Goal: Transaction & Acquisition: Purchase product/service

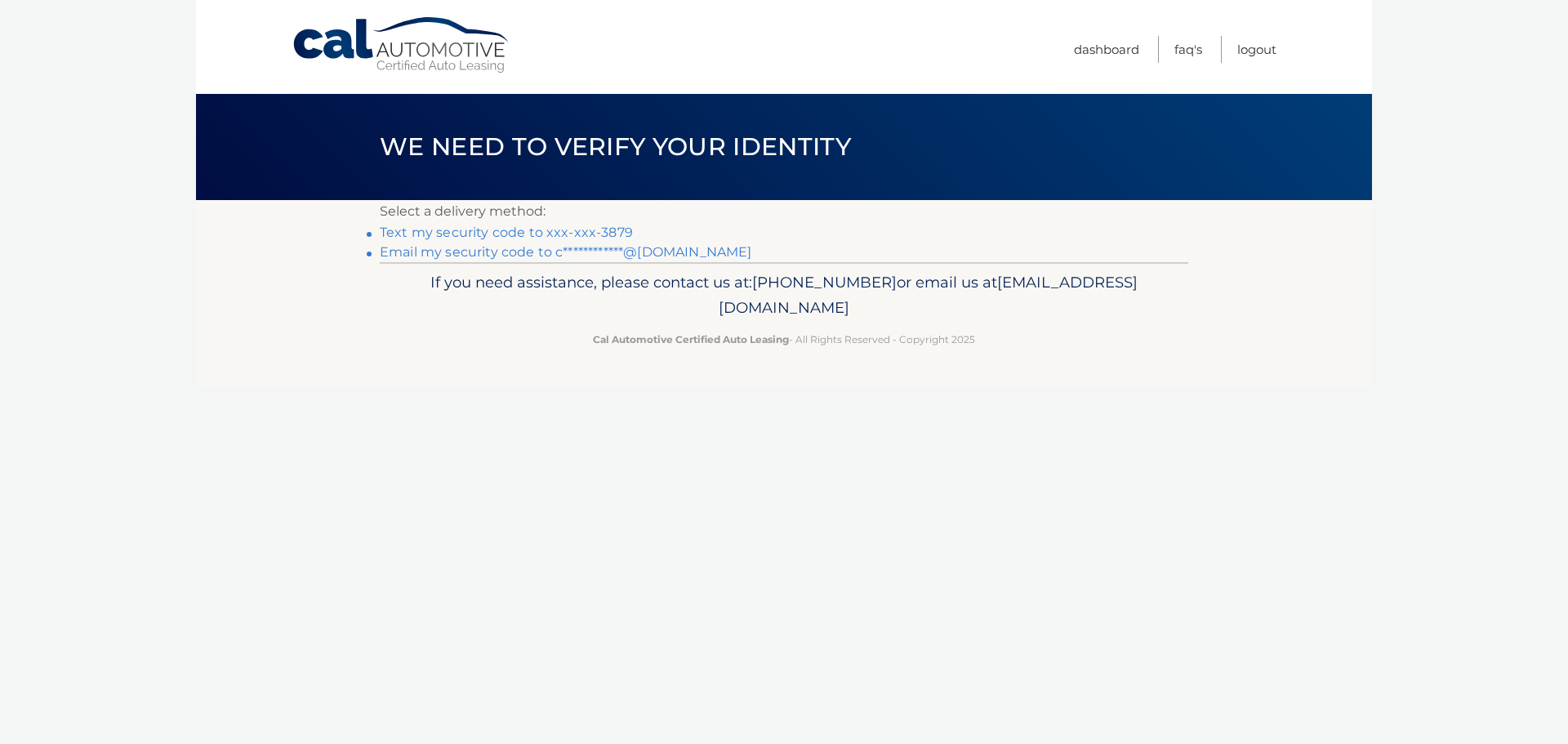
click at [496, 227] on link "Text my security code to xxx-xxx-3879" at bounding box center [506, 231] width 253 height 15
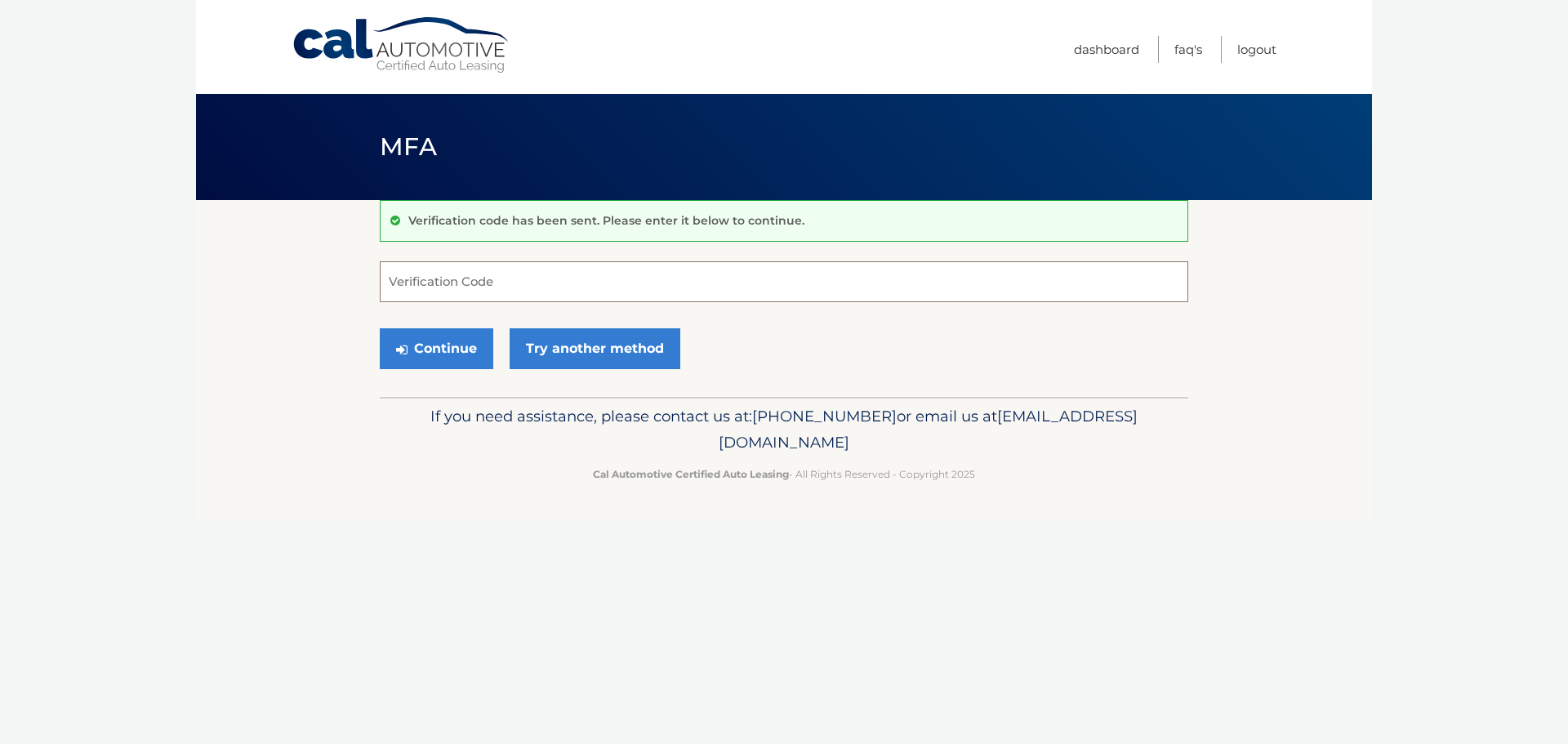
click at [452, 275] on input "Verification Code" at bounding box center [783, 281] width 808 height 41
type input "662350"
click at [448, 360] on button "Continue" at bounding box center [436, 348] width 114 height 41
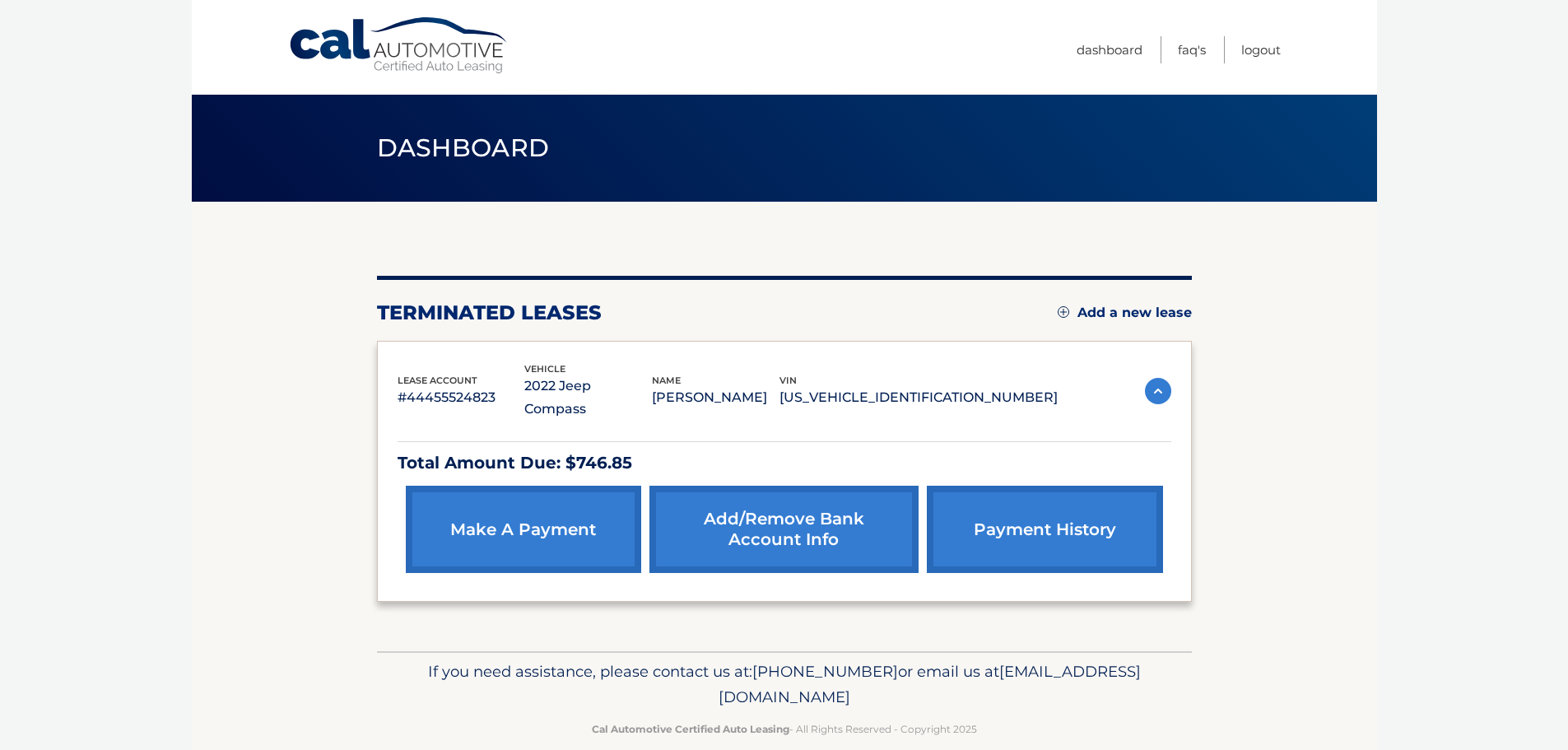
click at [569, 498] on link "make a payment" at bounding box center [523, 529] width 235 height 87
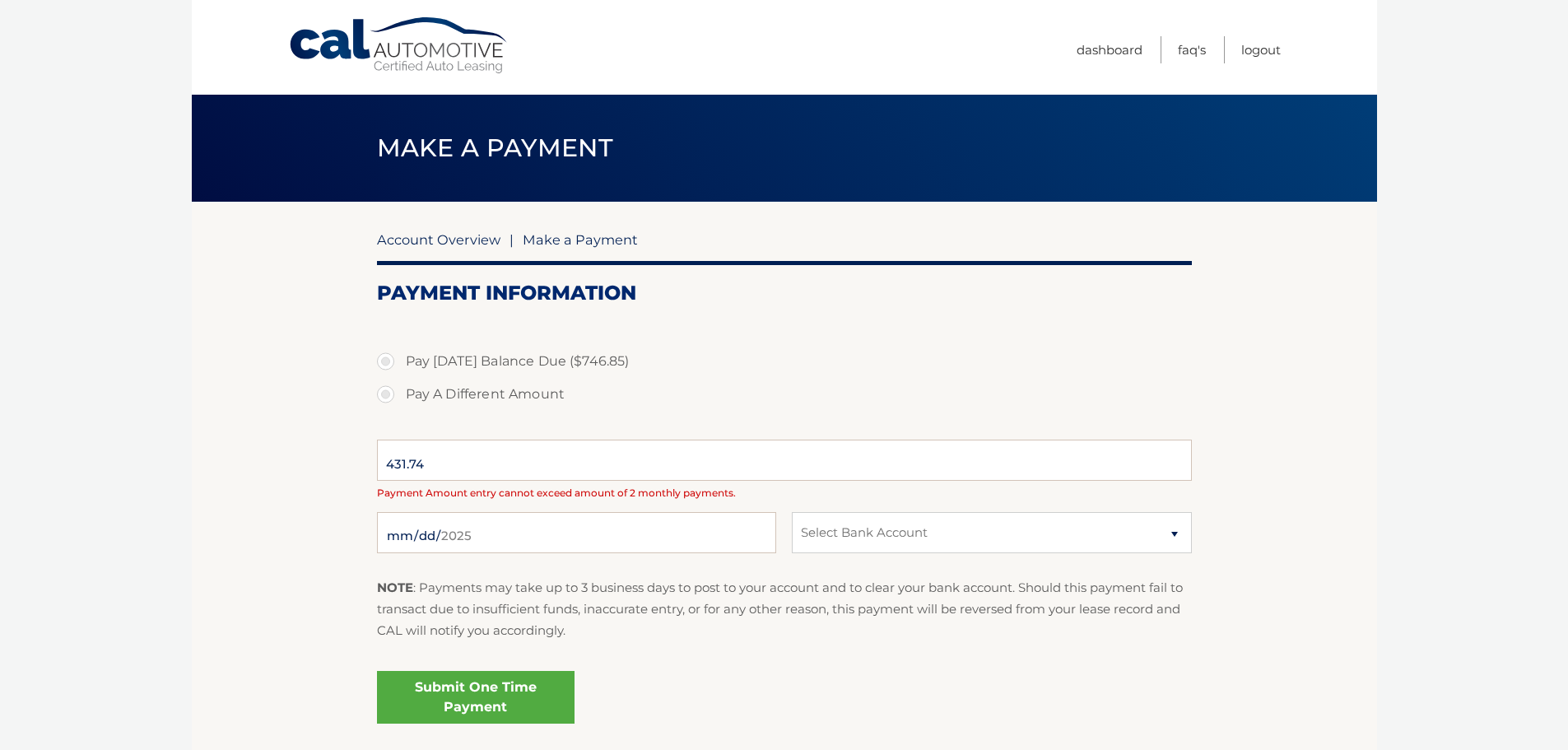
select select "MjBjMTgxYjEtNGMyYy00YWM1LWFhZWItOTQ5OTQzOGIzMjlj"
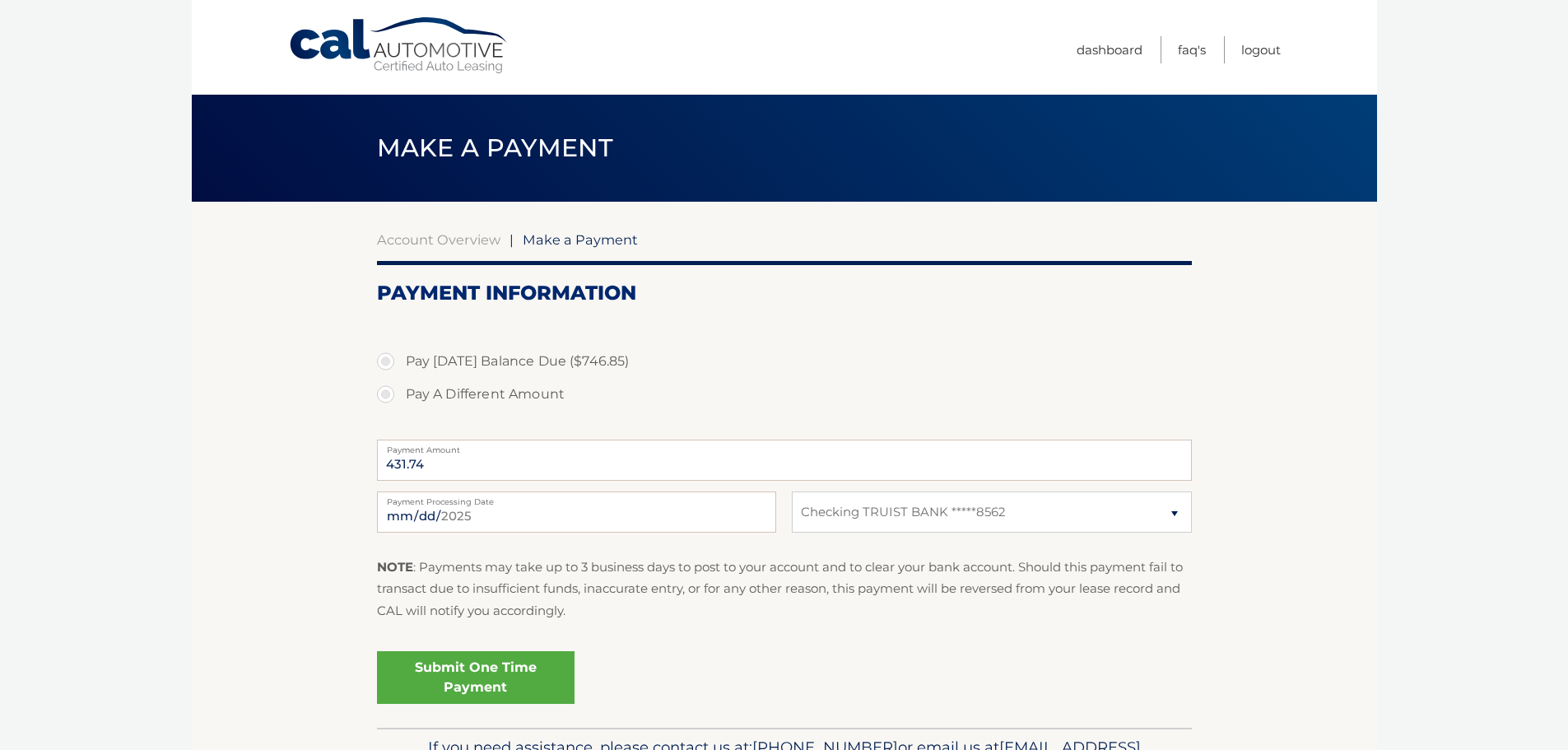
click at [390, 395] on label "Pay A Different Amount" at bounding box center [784, 394] width 814 height 33
click at [390, 395] on input "Pay A Different Amount" at bounding box center [391, 390] width 16 height 26
radio input "true"
type input "560.00"
click at [469, 676] on link "Submit One Time Payment" at bounding box center [476, 677] width 198 height 53
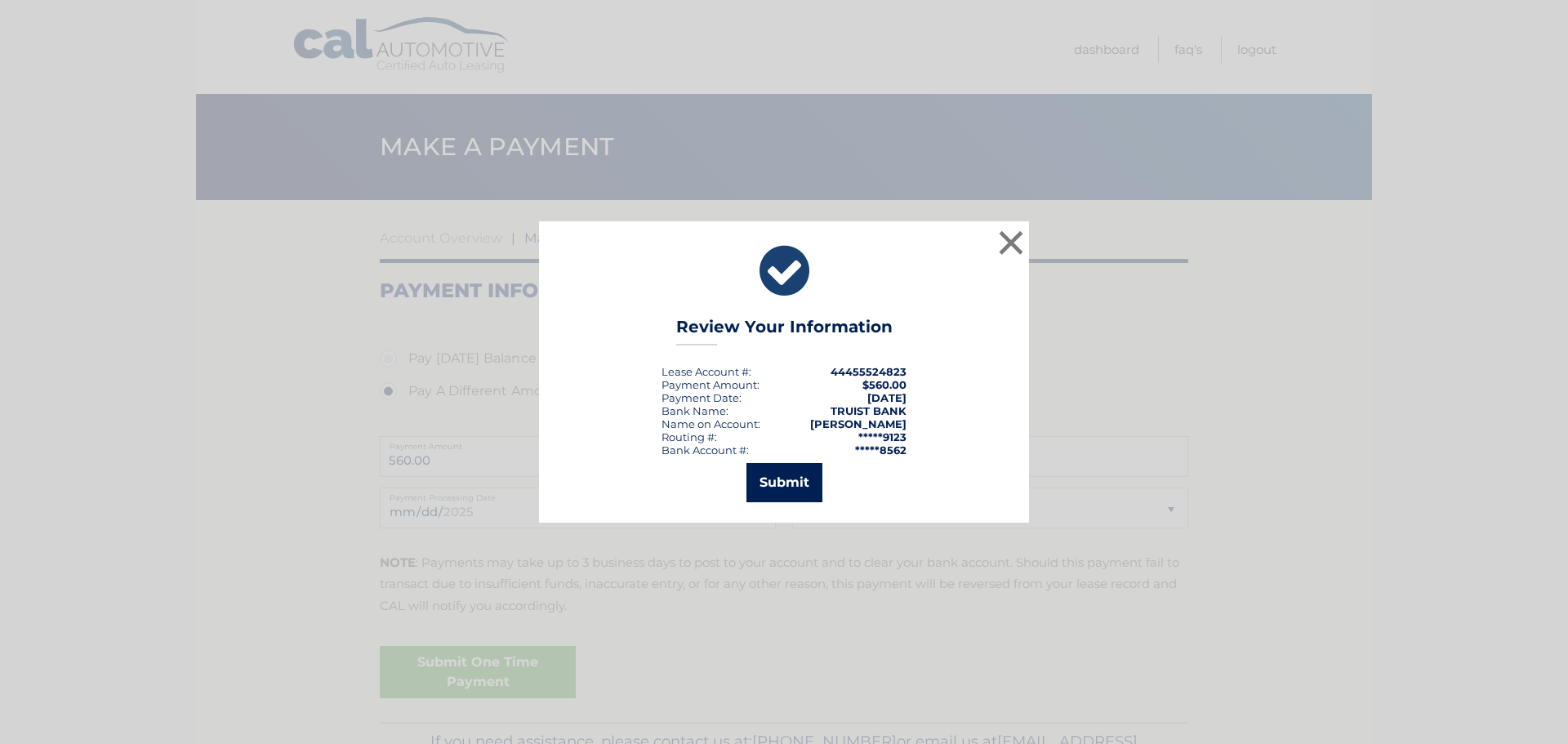
click at [807, 481] on button "Submit" at bounding box center [784, 483] width 76 height 40
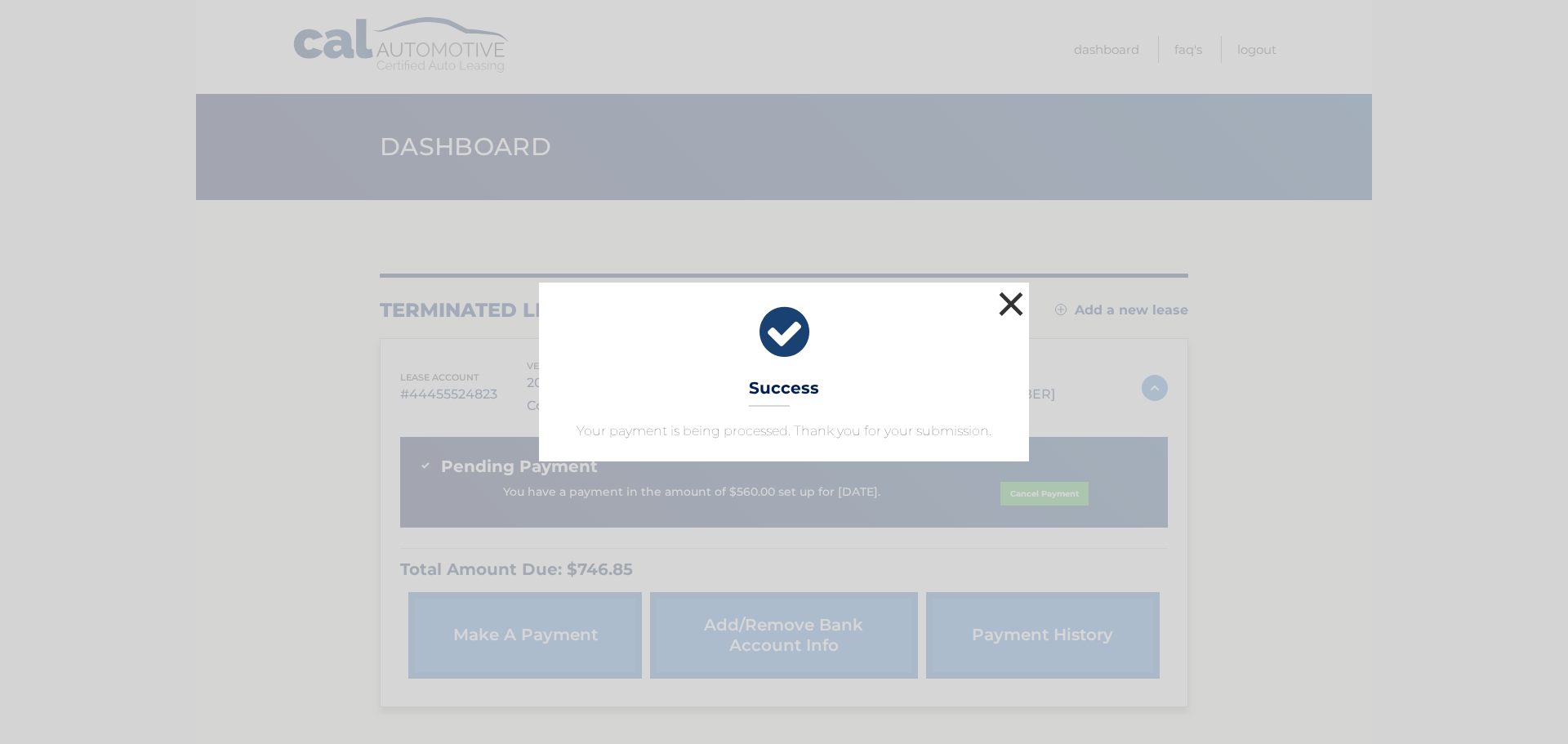
click at [1008, 300] on button "×" at bounding box center [1011, 304] width 32 height 32
